Goal: Find specific page/section: Find specific page/section

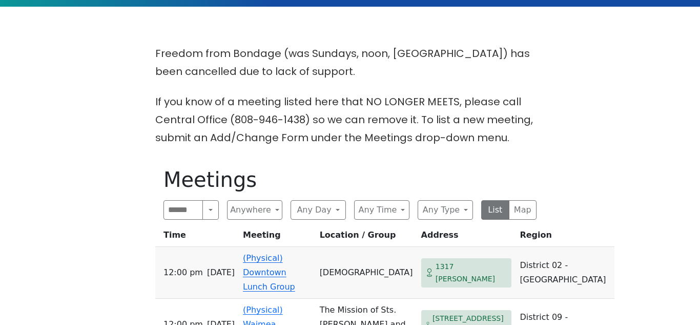
scroll to position [240, 0]
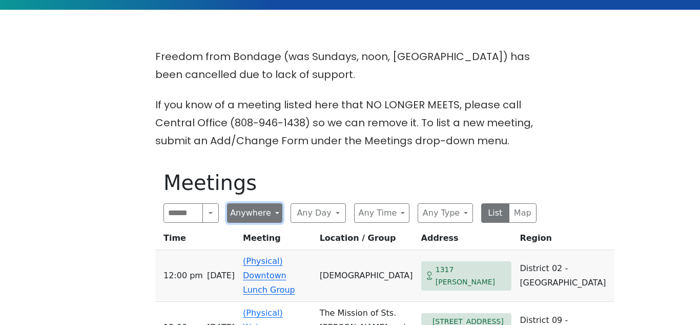
click at [279, 216] on button "Anywhere" at bounding box center [254, 212] width 55 height 19
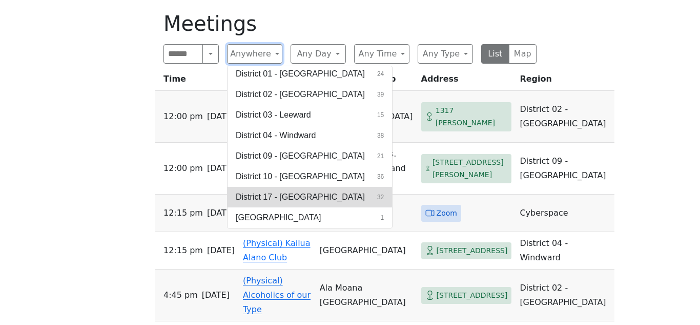
scroll to position [408, 0]
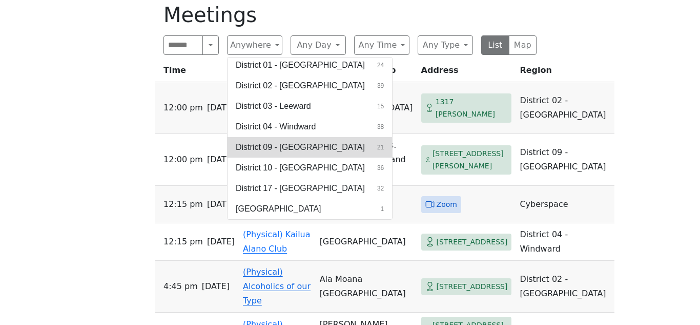
click at [312, 148] on span "District 09 - [GEOGRAPHIC_DATA]" at bounding box center [300, 147] width 129 height 12
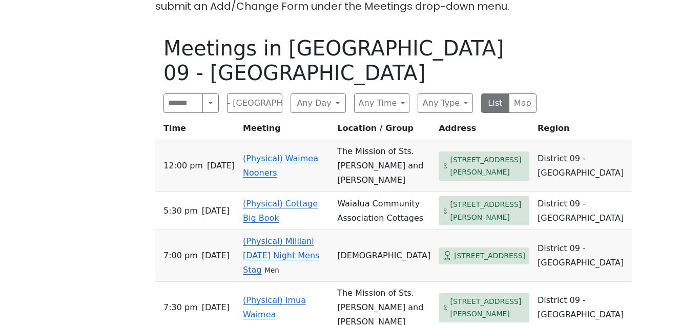
scroll to position [372, 0]
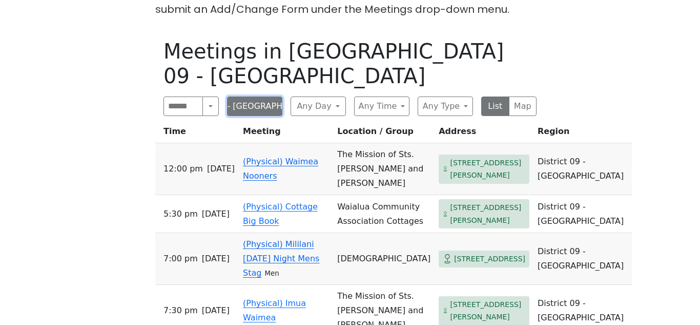
click at [259, 111] on button "District 09 - [GEOGRAPHIC_DATA]" at bounding box center [254, 105] width 55 height 19
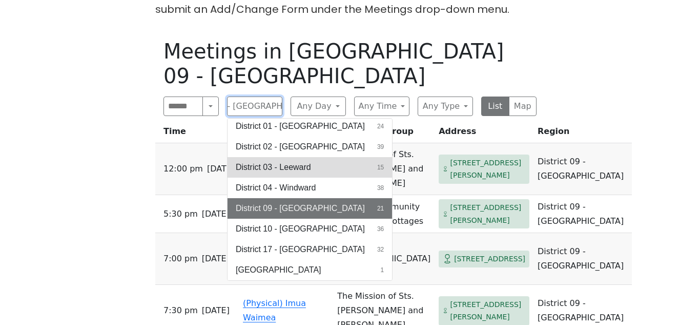
scroll to position [0, 0]
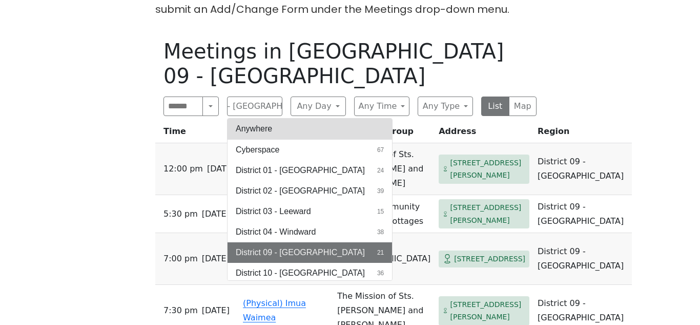
click at [312, 130] on button "Anywhere" at bounding box center [310, 128] width 165 height 21
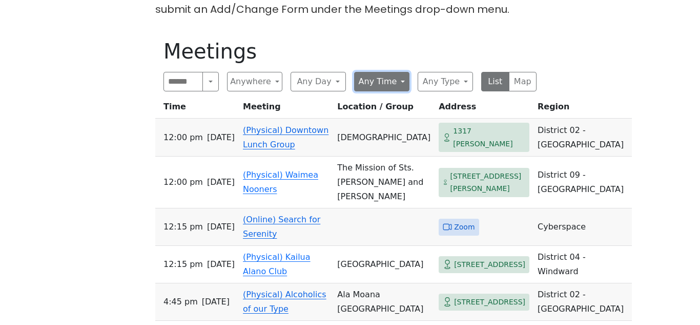
click at [398, 86] on button "Any Time" at bounding box center [381, 81] width 55 height 19
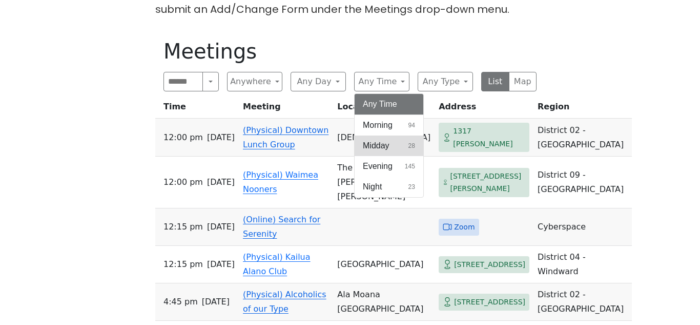
click at [399, 144] on button "Midday 28" at bounding box center [389, 145] width 69 height 21
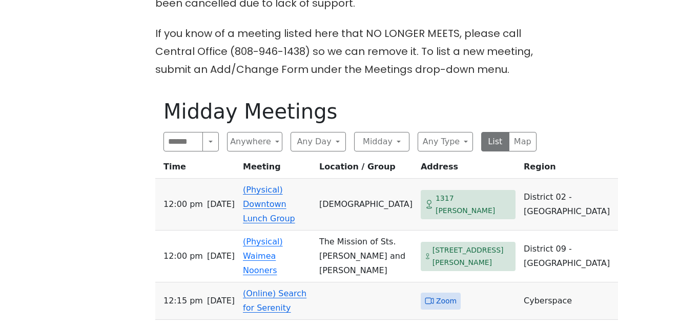
scroll to position [315, 0]
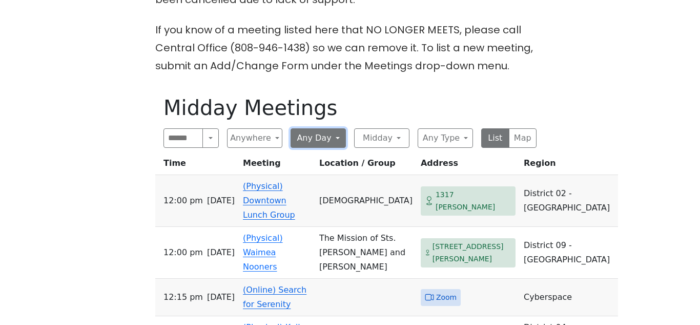
click at [334, 138] on button "Any Day" at bounding box center [318, 137] width 55 height 19
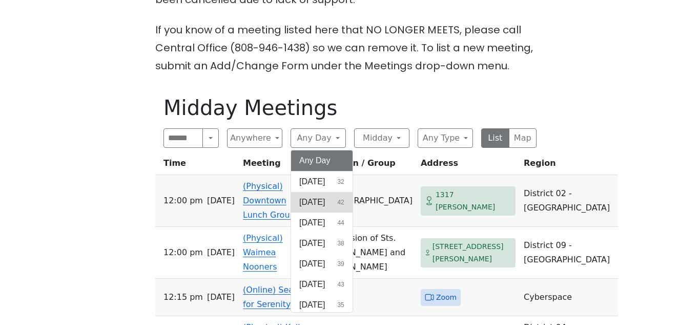
click at [333, 205] on button "[DATE] 42" at bounding box center [322, 202] width 62 height 21
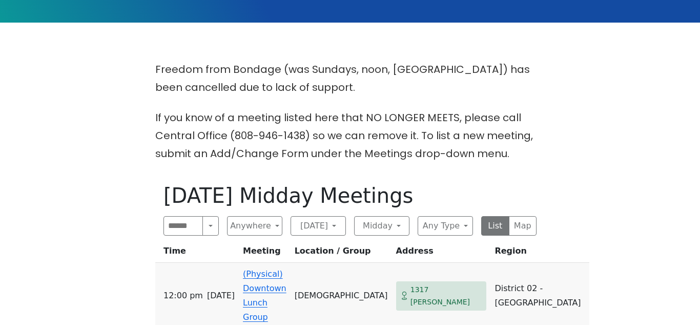
scroll to position [234, 0]
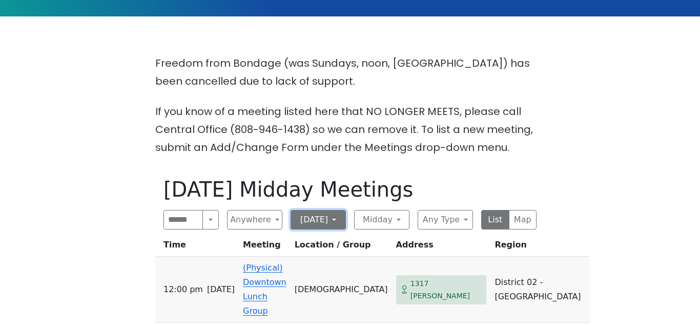
click at [334, 219] on button "[DATE]" at bounding box center [318, 219] width 55 height 19
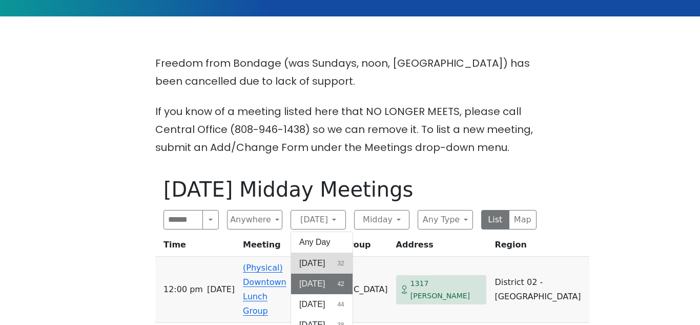
click at [333, 260] on button "[DATE] 32" at bounding box center [322, 263] width 62 height 21
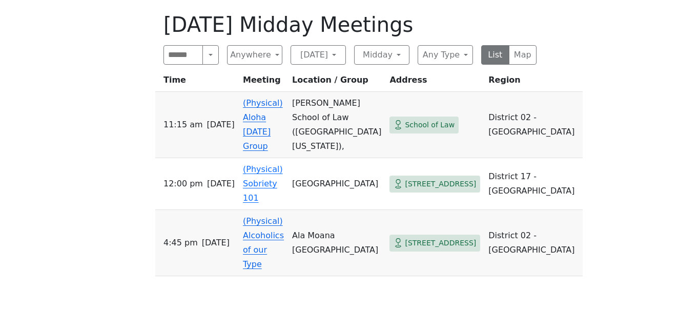
scroll to position [401, 0]
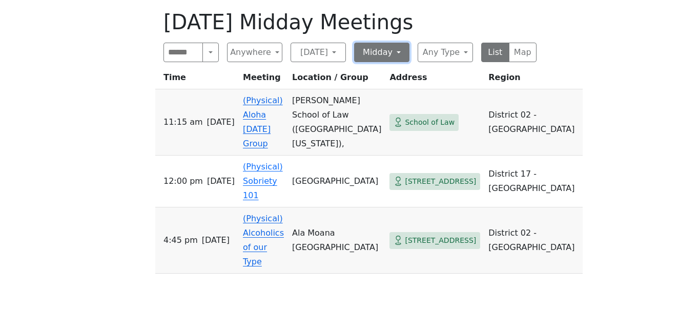
click at [397, 55] on button "Midday" at bounding box center [381, 52] width 55 height 19
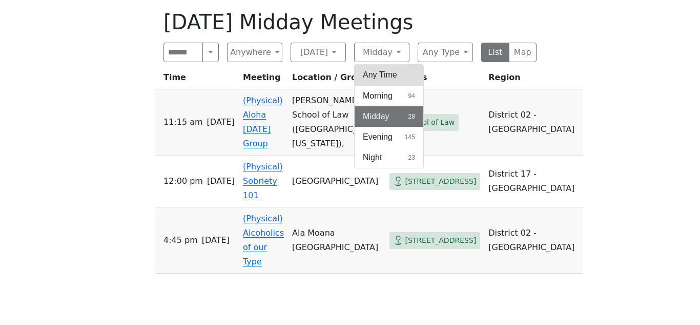
click at [395, 72] on button "Any Time" at bounding box center [389, 75] width 69 height 21
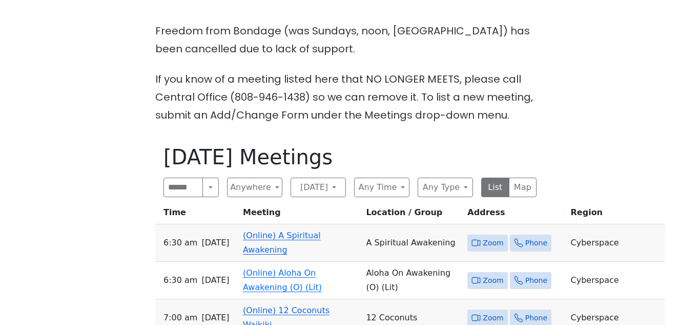
scroll to position [265, 0]
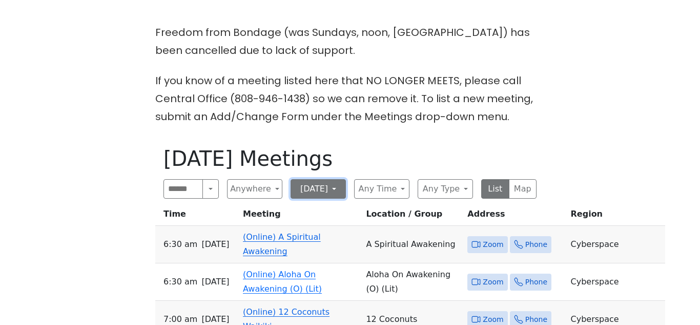
click at [333, 190] on button "[DATE]" at bounding box center [318, 188] width 55 height 19
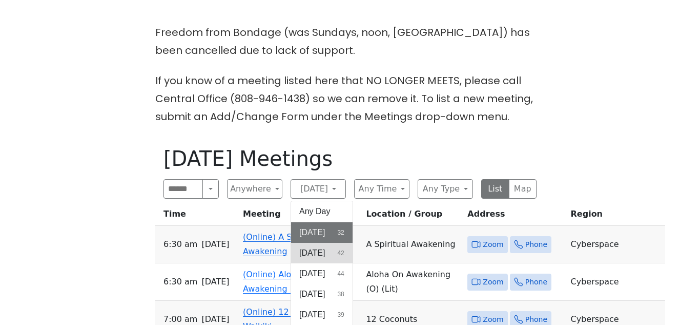
click at [333, 254] on button "[DATE] 42" at bounding box center [322, 253] width 62 height 21
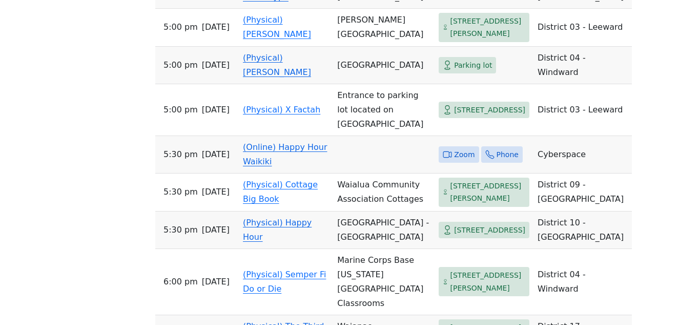
scroll to position [1153, 0]
